Goal: Task Accomplishment & Management: Manage account settings

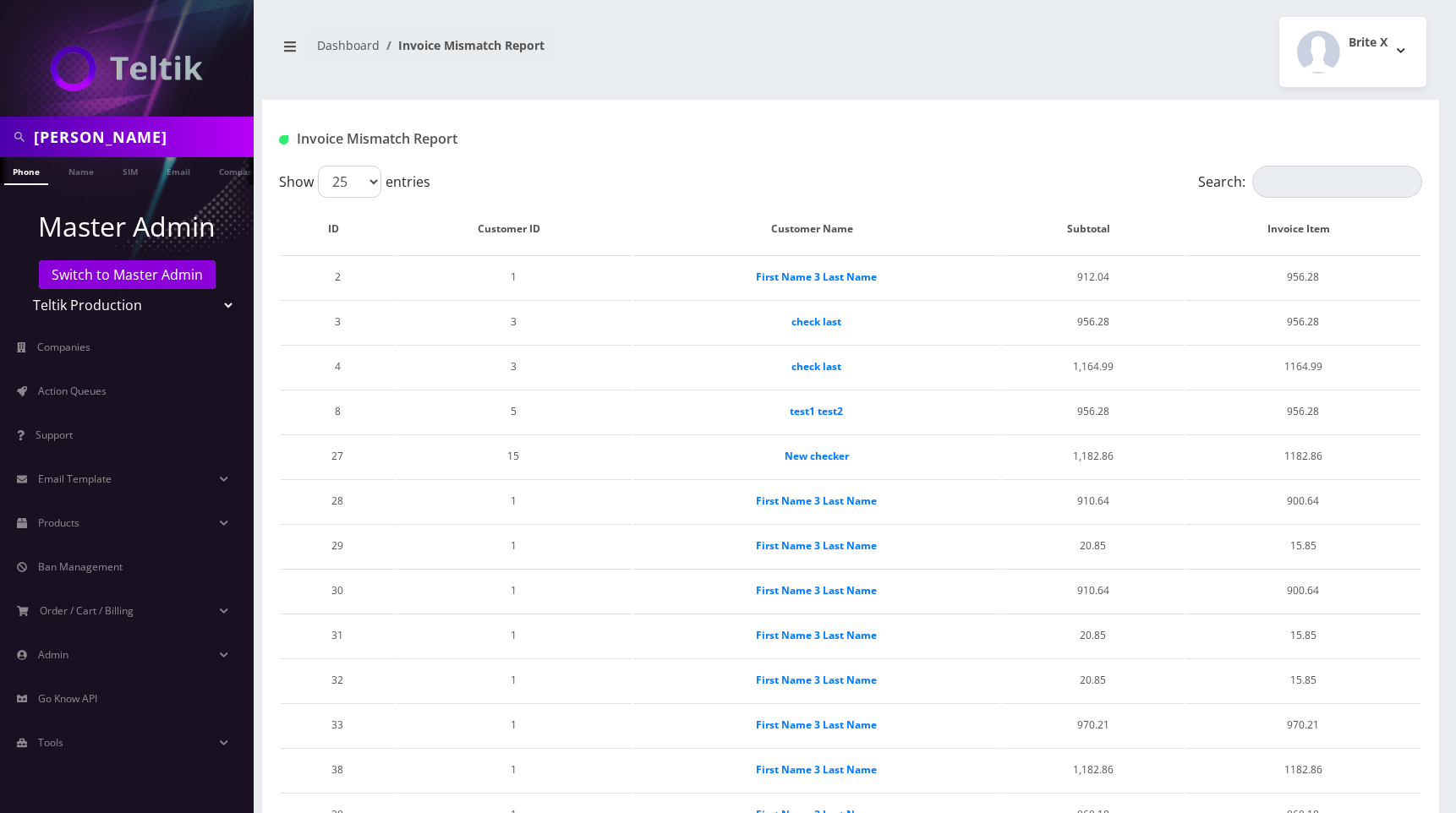
click at [955, 88] on div "Ryan Baker Phone Name SIM Email Company Customer Dashboard Invoice Mismatch Rep…" at bounding box center [849, 717] width 1210 height 1433
click at [66, 388] on span "Action Queues" at bounding box center [72, 391] width 69 height 14
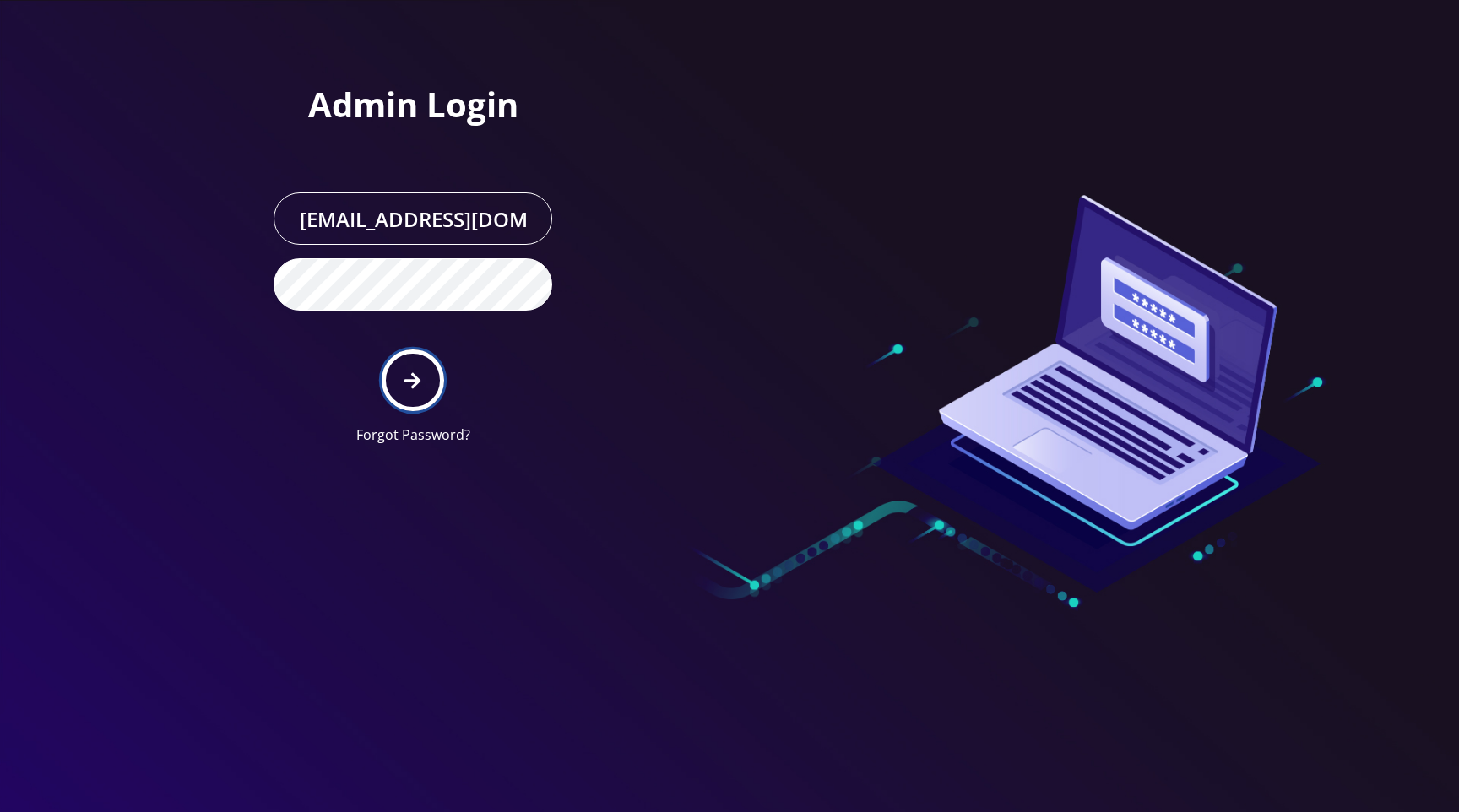
click at [402, 372] on button "submit" at bounding box center [412, 380] width 62 height 62
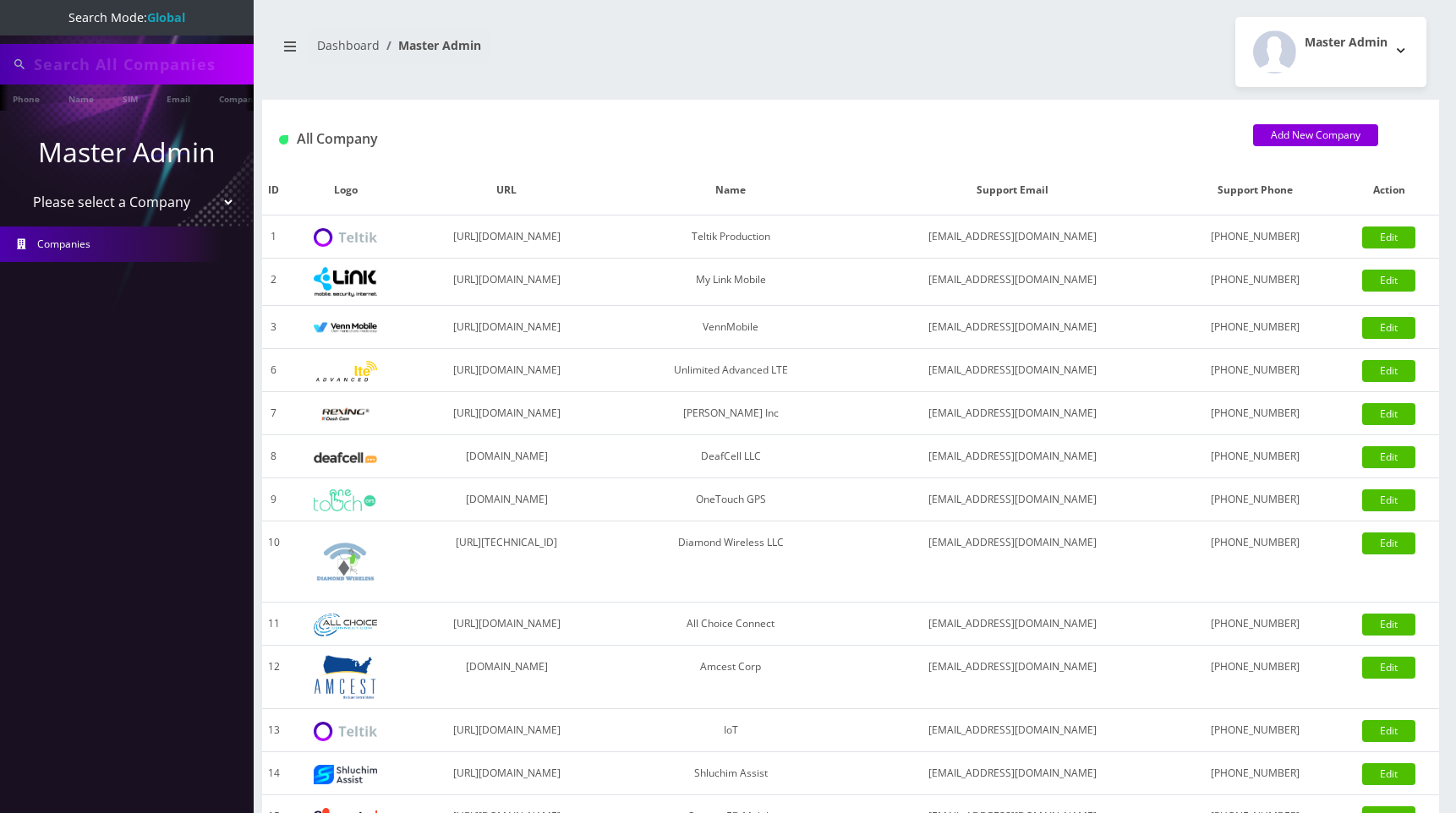
type input "[PERSON_NAME]"
click at [173, 207] on select "Please select a Company Teltik Production My Link Mobile VennMobile Unlimited A…" at bounding box center [127, 204] width 215 height 32
select select "13"
click at [20, 188] on select "Please select a Company Teltik Production My Link Mobile VennMobile Unlimited A…" at bounding box center [127, 204] width 215 height 32
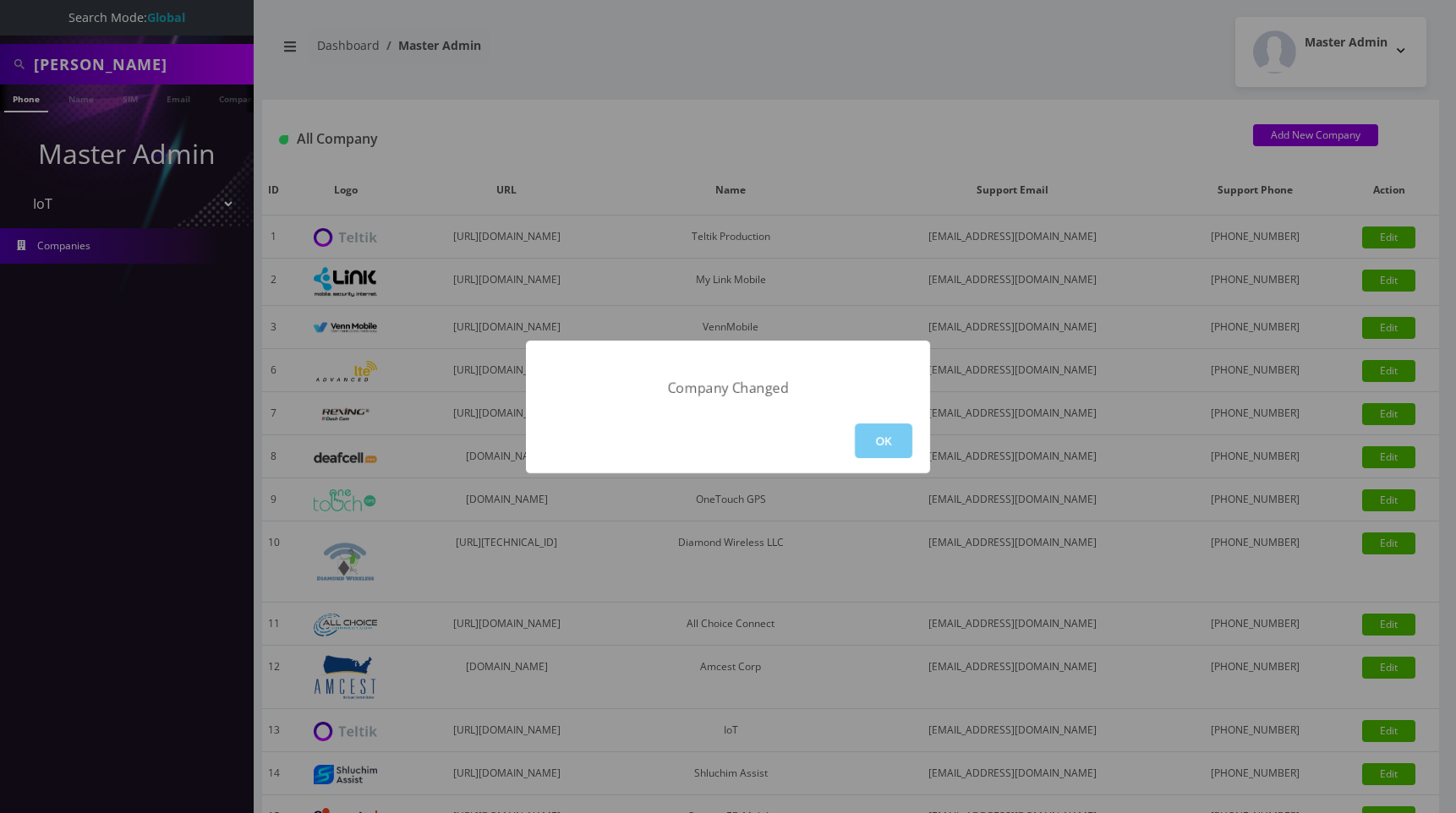
click at [897, 441] on button "OK" at bounding box center [883, 440] width 57 height 35
